Goal: Check status: Check status

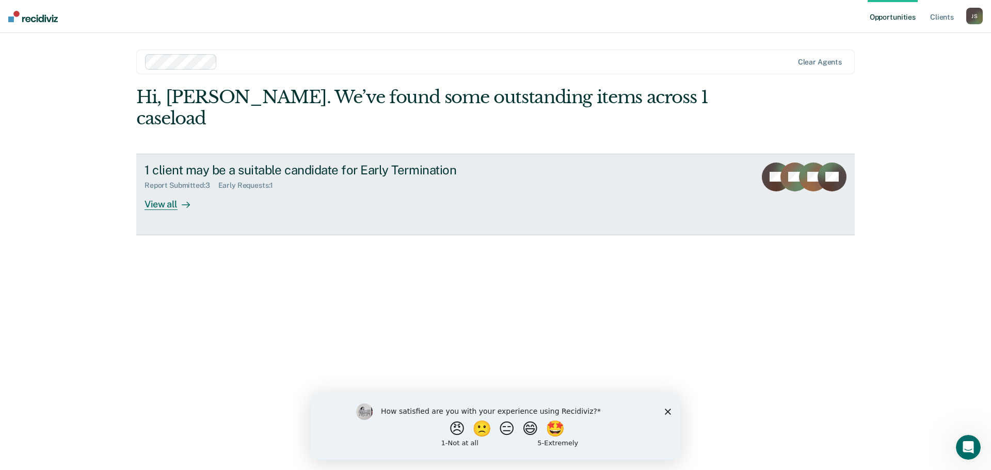
click at [166, 190] on div "View all" at bounding box center [173, 200] width 58 height 20
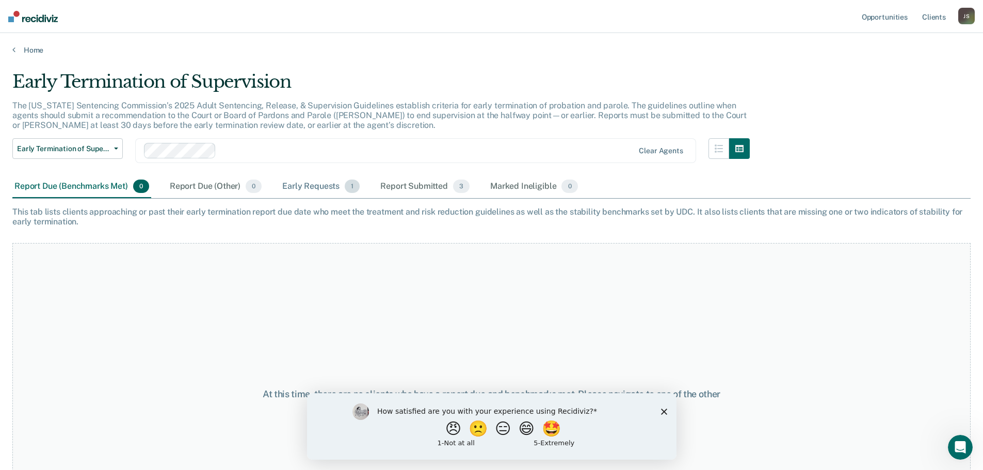
click at [306, 187] on div "Early Requests 1" at bounding box center [321, 186] width 82 height 23
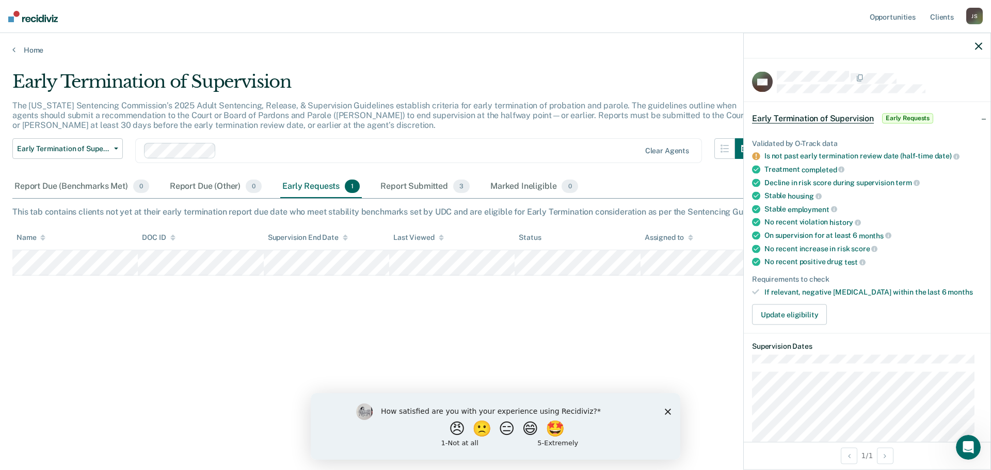
click at [977, 44] on icon "button" at bounding box center [978, 45] width 7 height 7
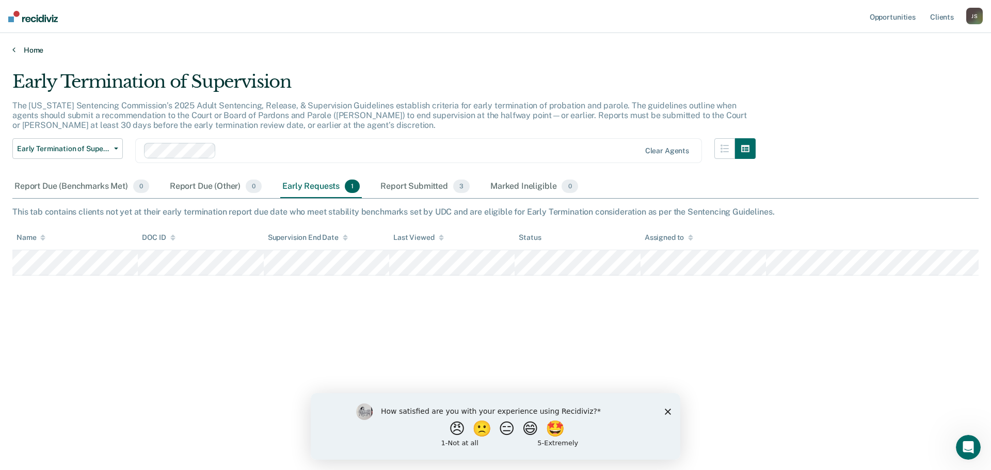
click at [44, 52] on link "Home" at bounding box center [495, 49] width 966 height 9
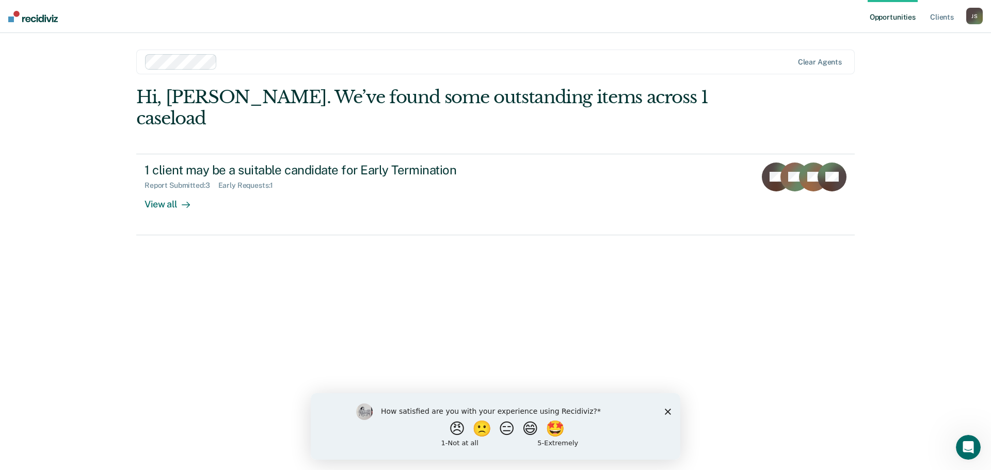
click at [671, 411] on div "How satisfied are you with your experience using Recidiviz? 😠 🙁 😑 😄 🤩 1 - Not a…" at bounding box center [495, 426] width 369 height 67
click at [669, 410] on polygon "Close survey" at bounding box center [668, 411] width 6 height 6
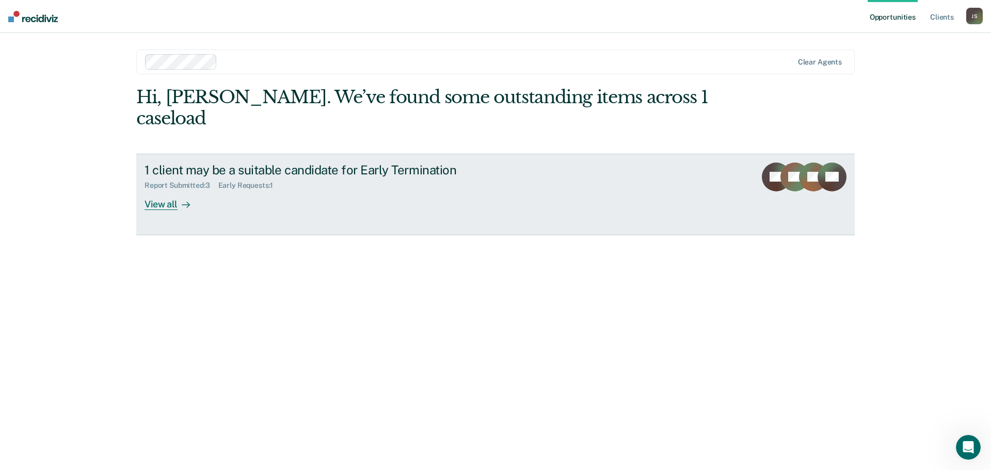
click at [796, 164] on rect at bounding box center [794, 177] width 29 height 29
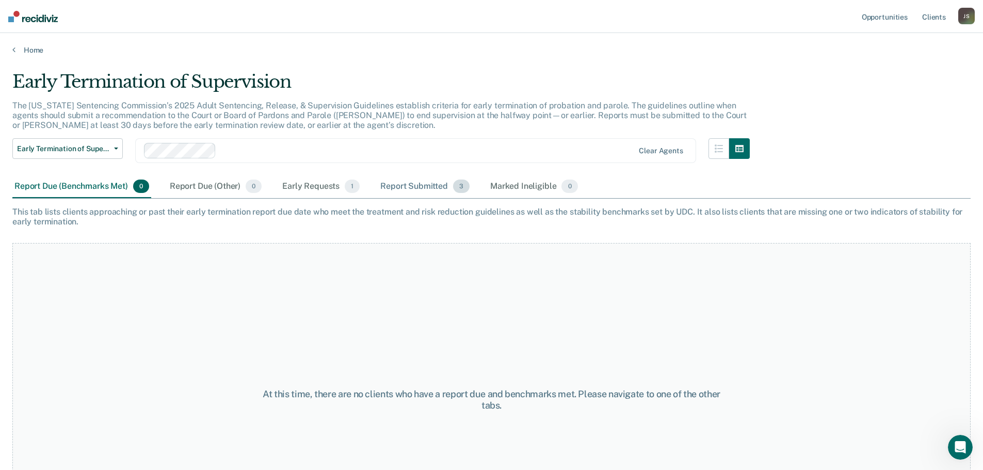
click at [412, 184] on div "Report Submitted 3" at bounding box center [424, 186] width 93 height 23
